Goal: Register for event/course

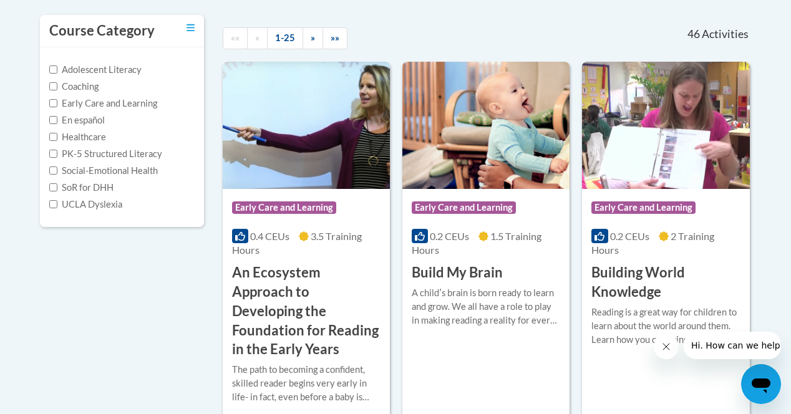
scroll to position [249, 0]
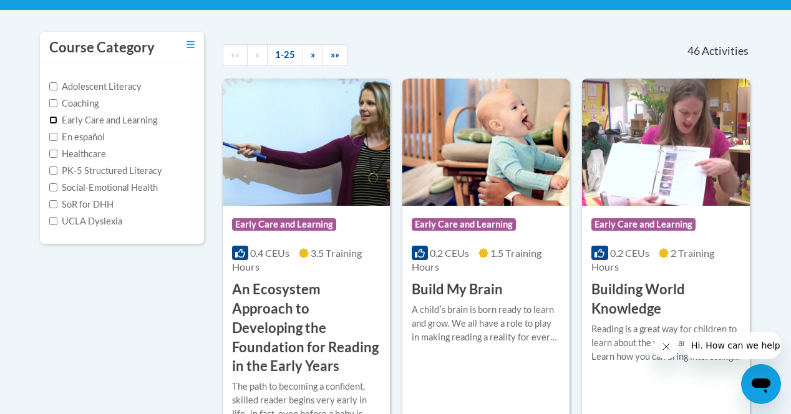
click at [55, 118] on input "Early Care and Learning" at bounding box center [53, 120] width 8 height 8
checkbox input "true"
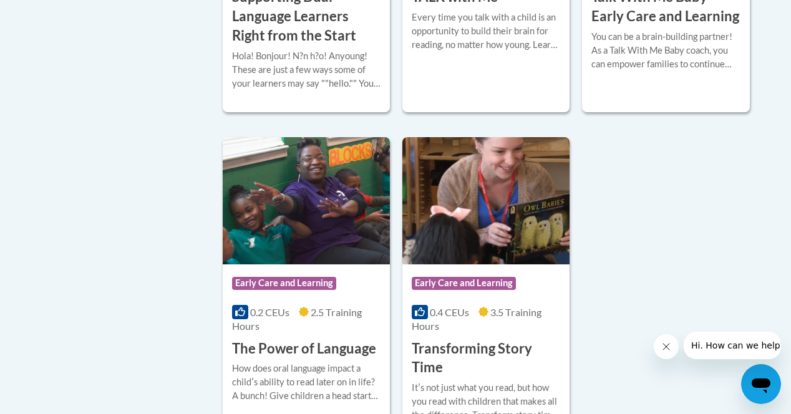
scroll to position [2058, 0]
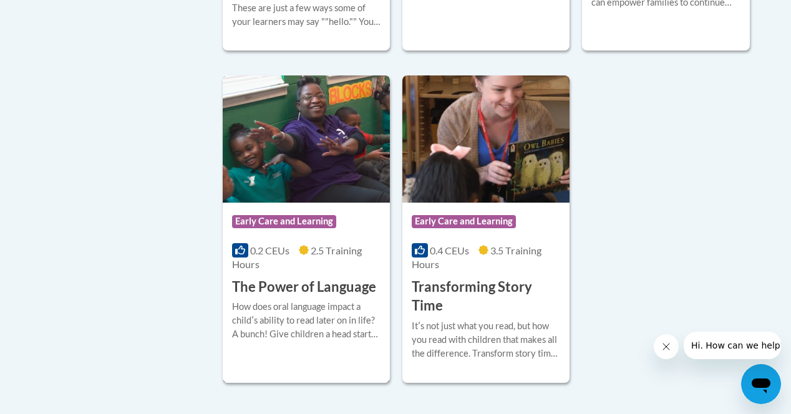
click at [307, 286] on h3 "The Power of Language" at bounding box center [304, 286] width 144 height 19
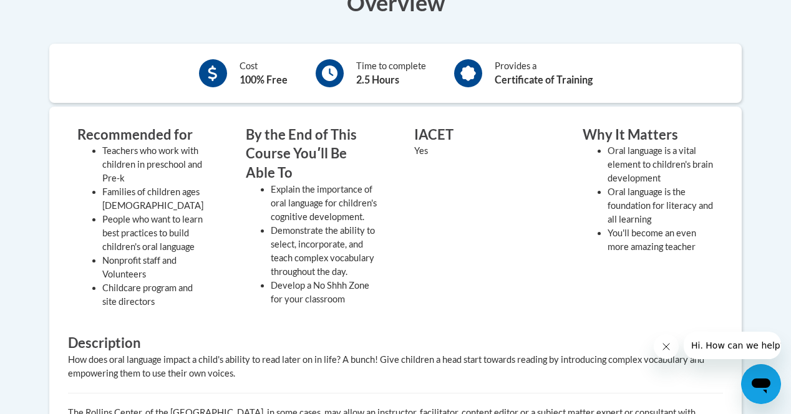
scroll to position [312, 0]
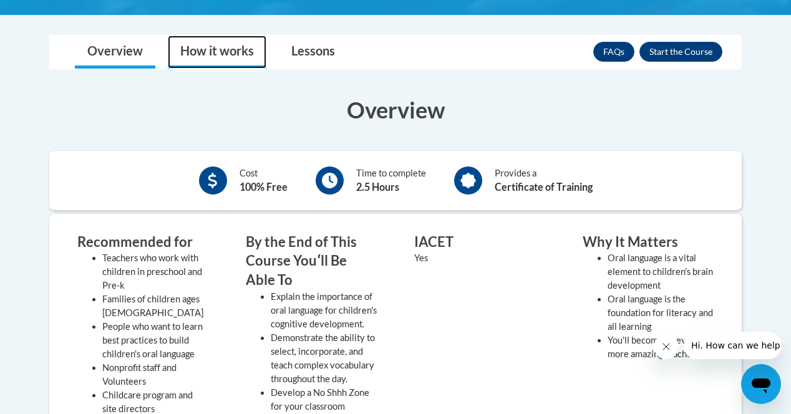
click at [229, 55] on link "How it works" at bounding box center [217, 52] width 99 height 33
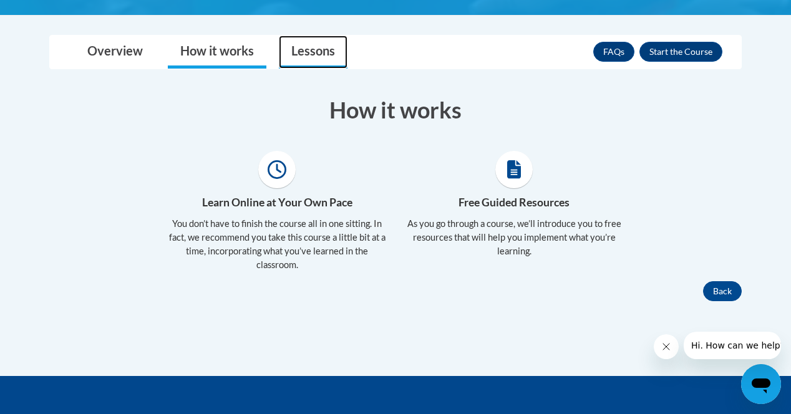
click at [319, 60] on link "Lessons" at bounding box center [313, 52] width 69 height 33
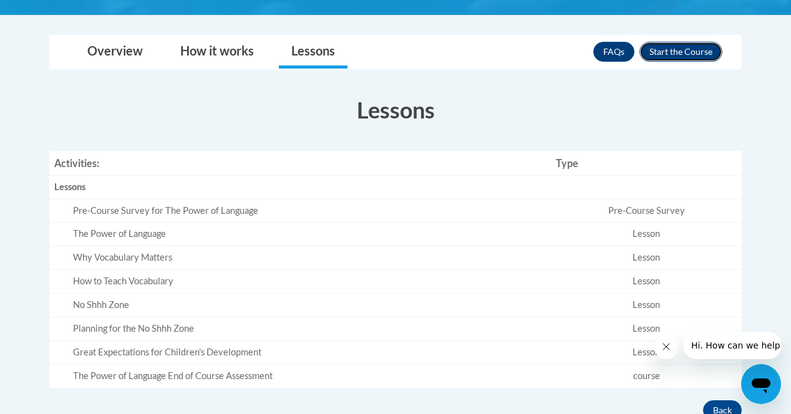
click at [680, 58] on button "Enroll" at bounding box center [680, 52] width 83 height 20
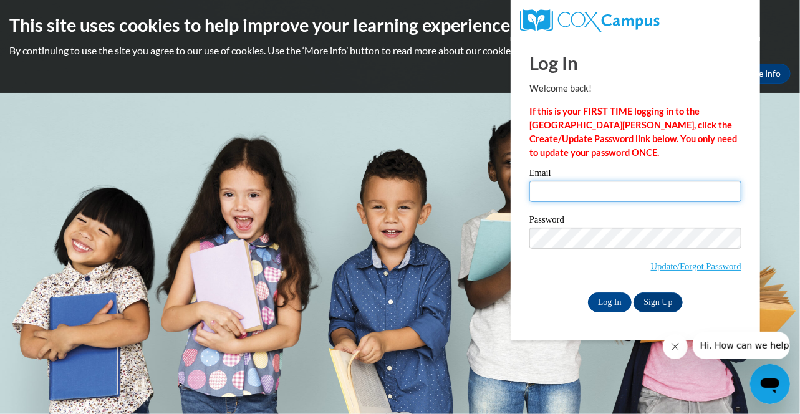
click at [596, 190] on input "Email" at bounding box center [635, 191] width 212 height 21
type input "[EMAIL_ADDRESS][DOMAIN_NAME]"
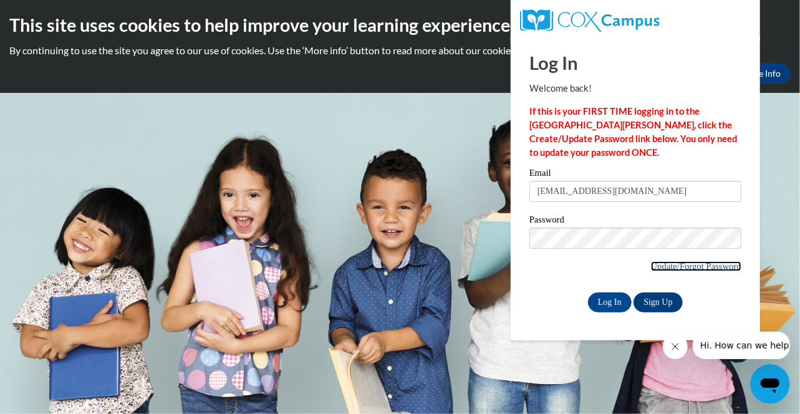
click at [659, 266] on link "Update/Forgot Password" at bounding box center [696, 266] width 90 height 10
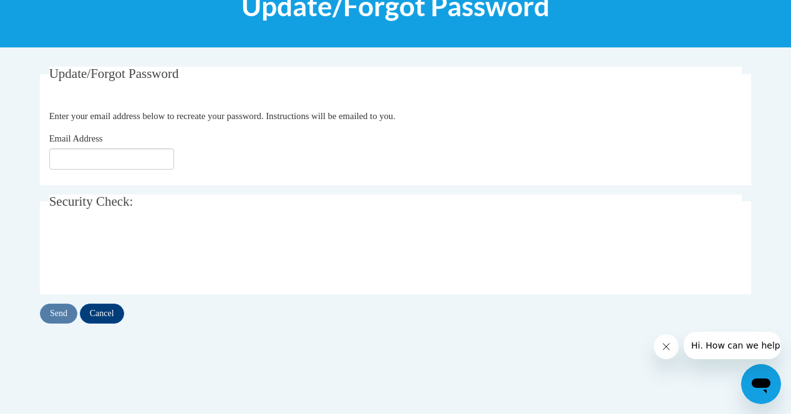
scroll to position [187, 0]
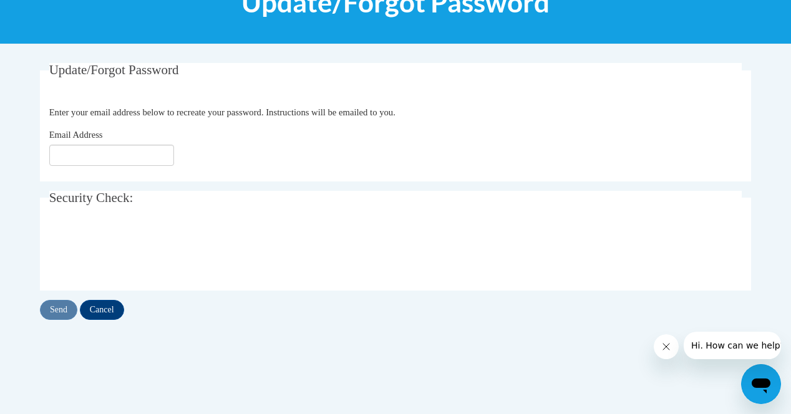
click at [88, 142] on div "Email Address" at bounding box center [395, 147] width 693 height 38
click at [91, 150] on input "Email Address" at bounding box center [111, 155] width 125 height 21
type input "[EMAIL_ADDRESS][DOMAIN_NAME]"
click at [44, 308] on input "Send" at bounding box center [58, 310] width 37 height 20
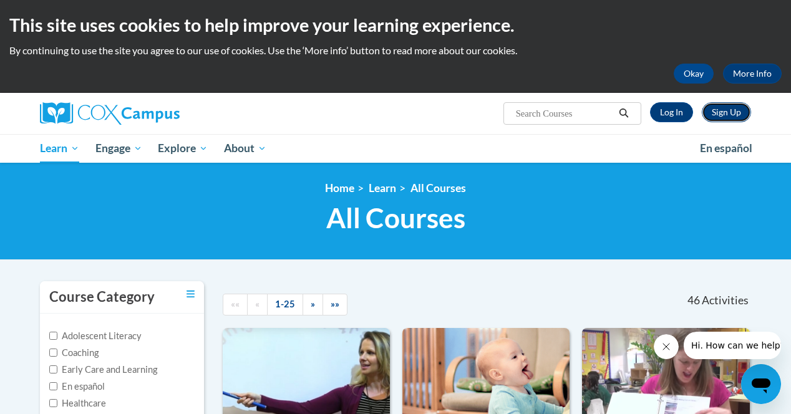
click at [738, 115] on link "Sign Up" at bounding box center [725, 112] width 49 height 20
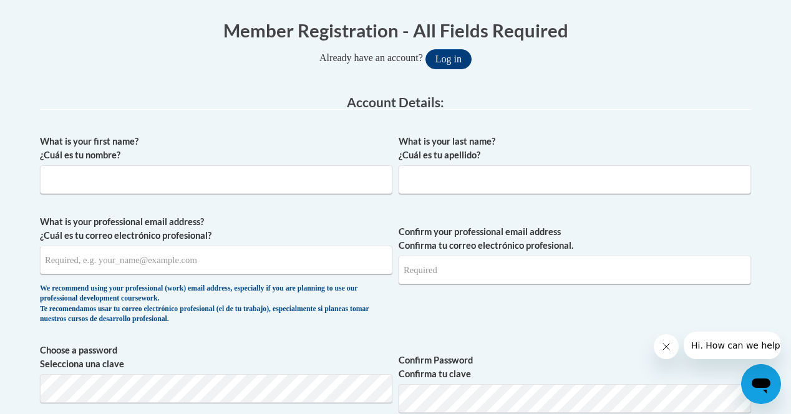
scroll to position [249, 0]
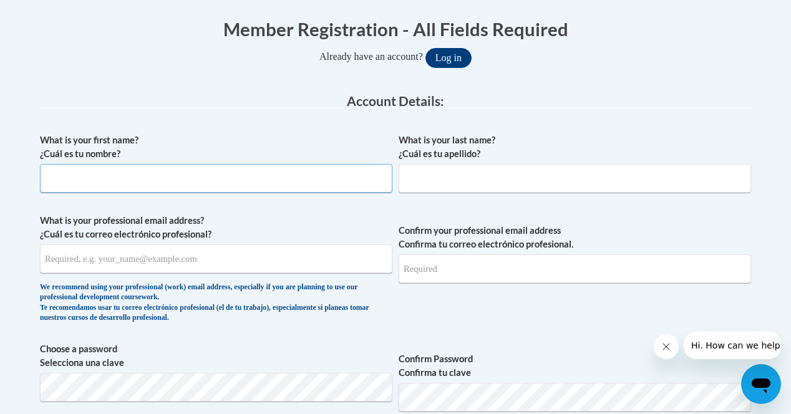
click at [322, 185] on input "What is your first name? ¿Cuál es tu nombre?" at bounding box center [216, 178] width 352 height 29
type input "[PERSON_NAME]"
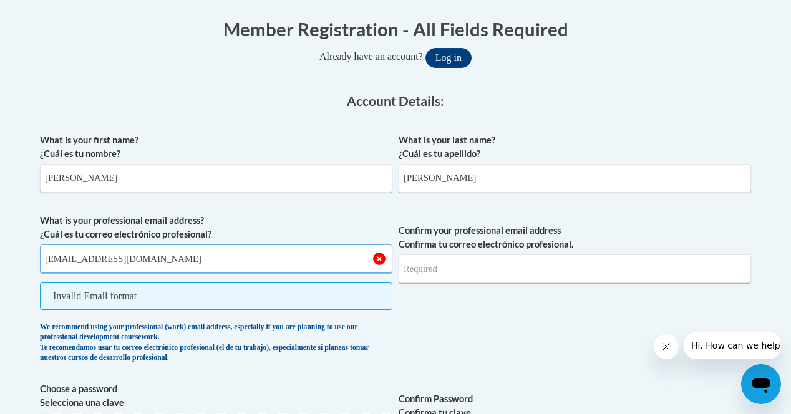
type input "[EMAIL_ADDRESS][DOMAIN_NAME]"
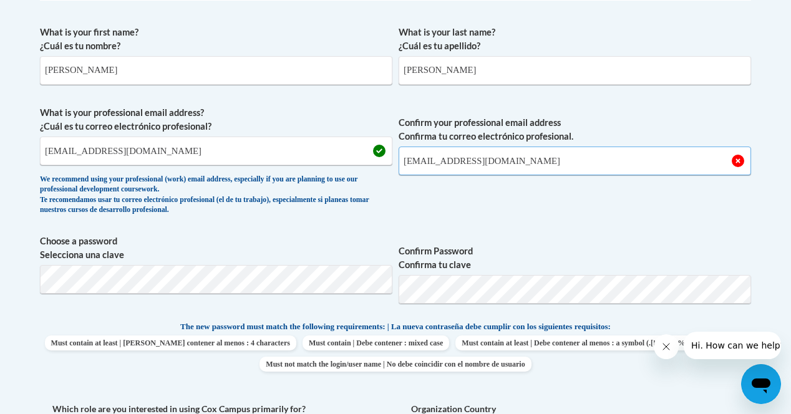
scroll to position [374, 0]
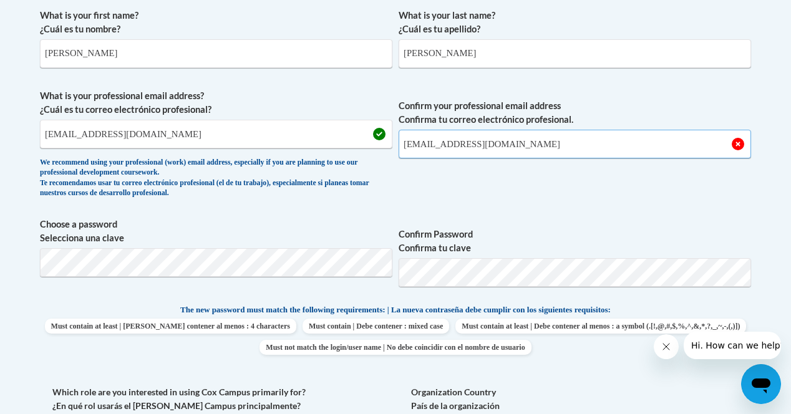
type input "[EMAIL_ADDRESS][DOMAIN_NAME]"
drag, startPoint x: 159, startPoint y: 137, endPoint x: -15, endPoint y: 93, distance: 179.3
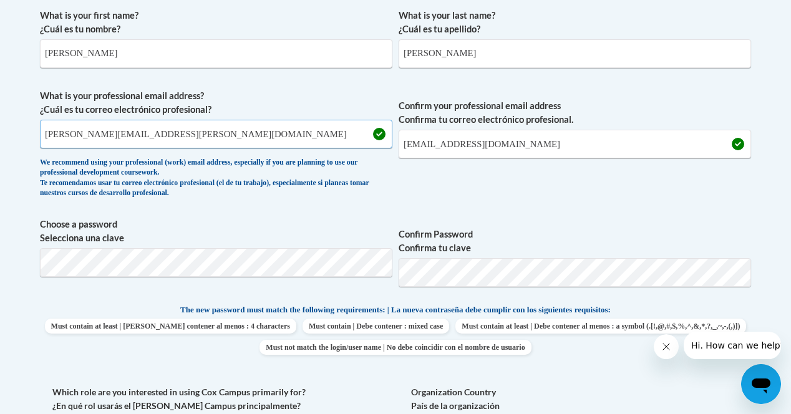
type input "[PERSON_NAME][EMAIL_ADDRESS][PERSON_NAME][DOMAIN_NAME]"
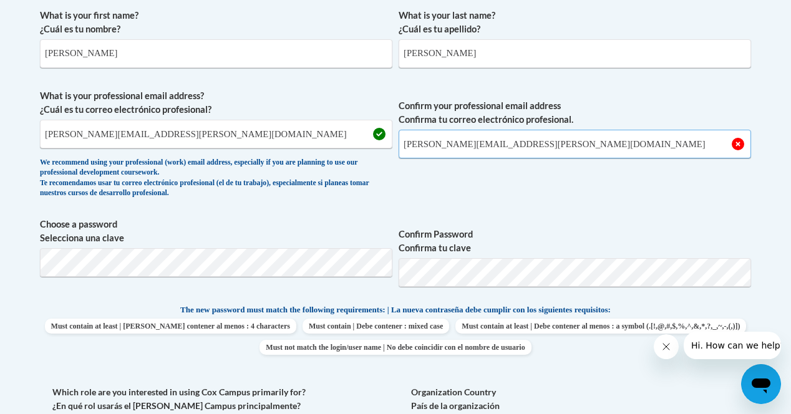
type input "[PERSON_NAME][EMAIL_ADDRESS][PERSON_NAME][DOMAIN_NAME]"
